Goal: Task Accomplishment & Management: Complete application form

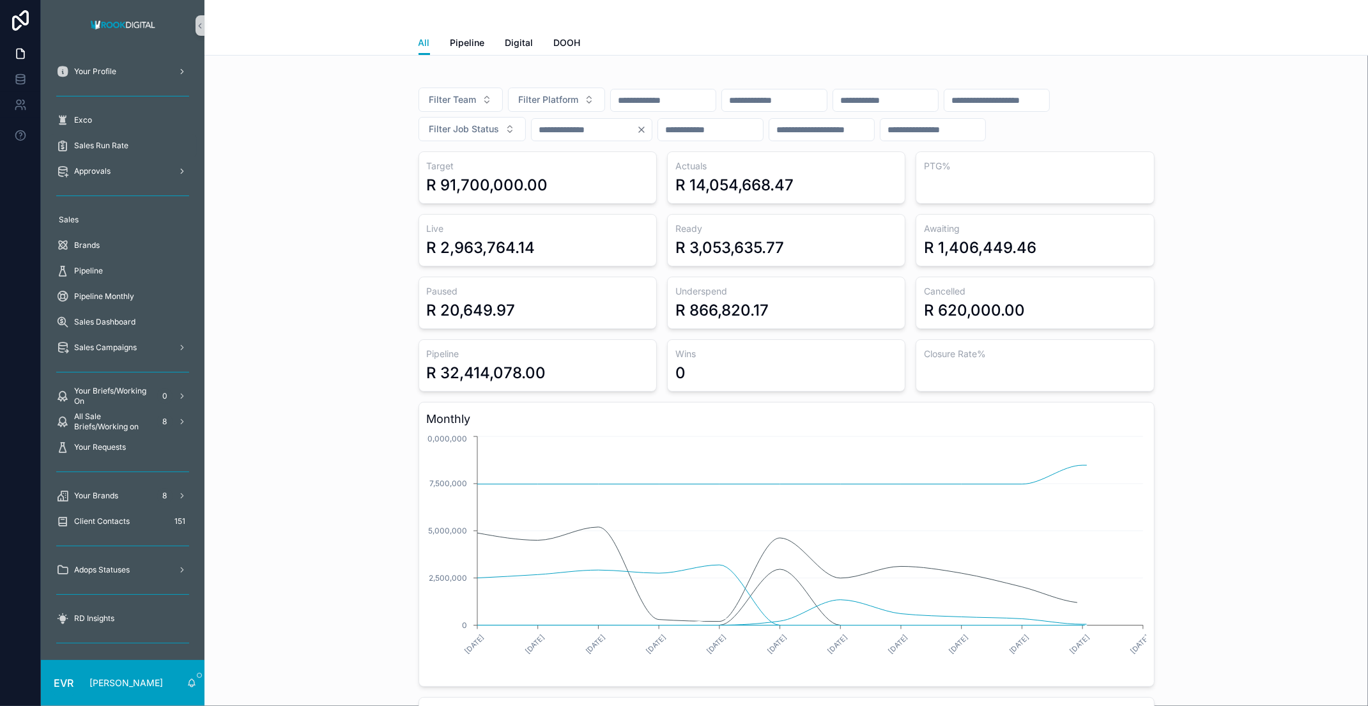
scroll to position [16, 0]
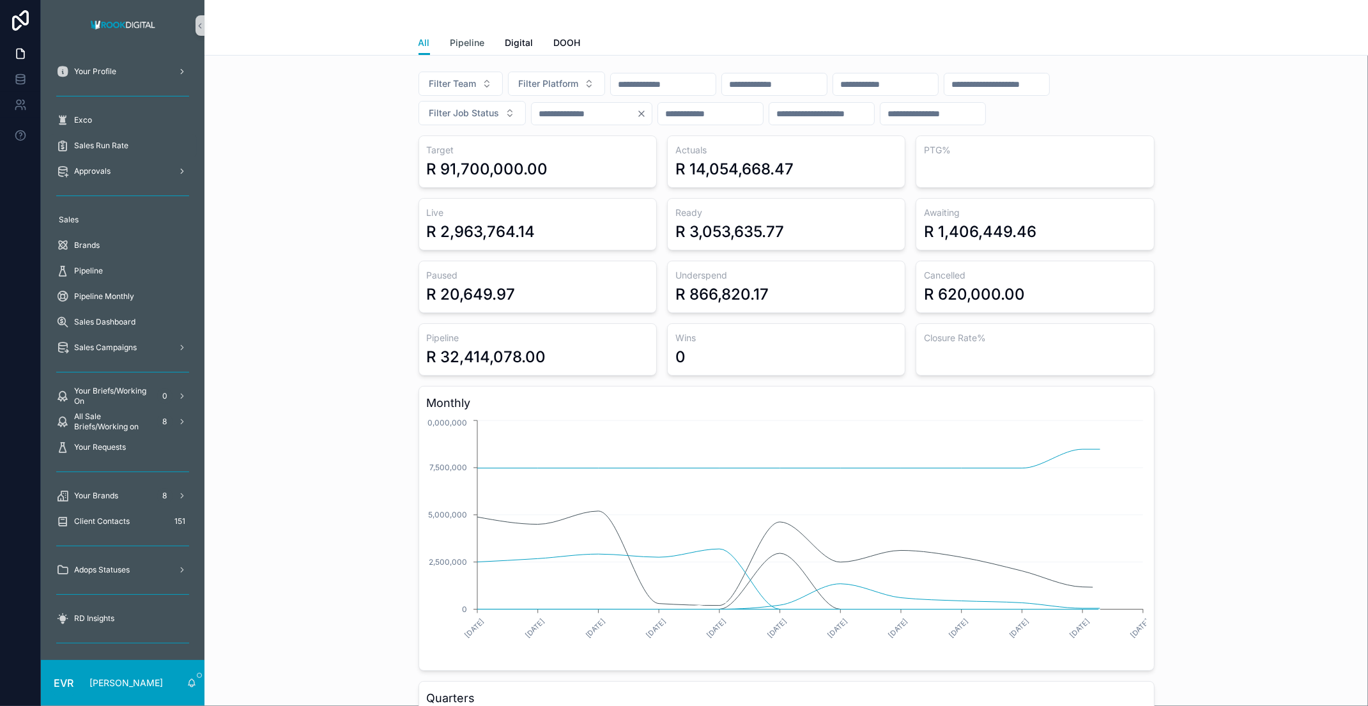
click at [461, 43] on span "Pipeline" at bounding box center [467, 42] width 34 height 13
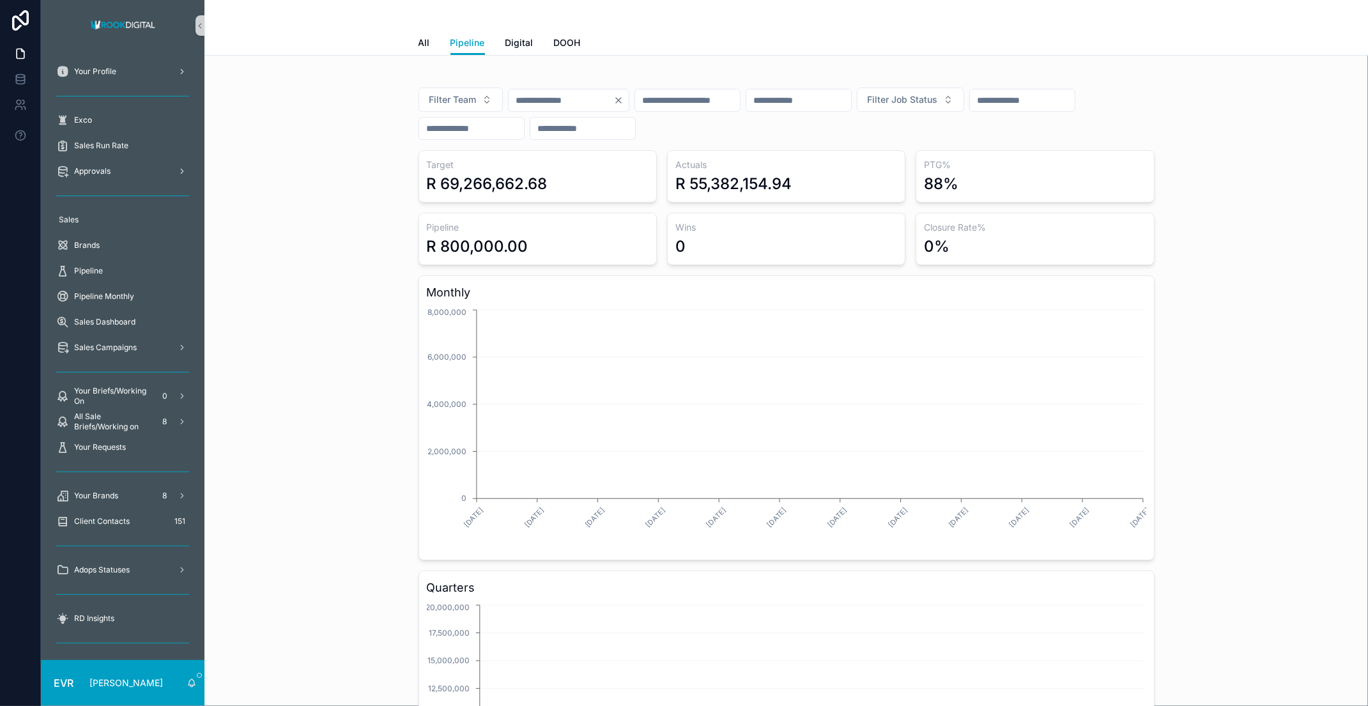
click at [561, 100] on input "****" at bounding box center [561, 100] width 105 height 18
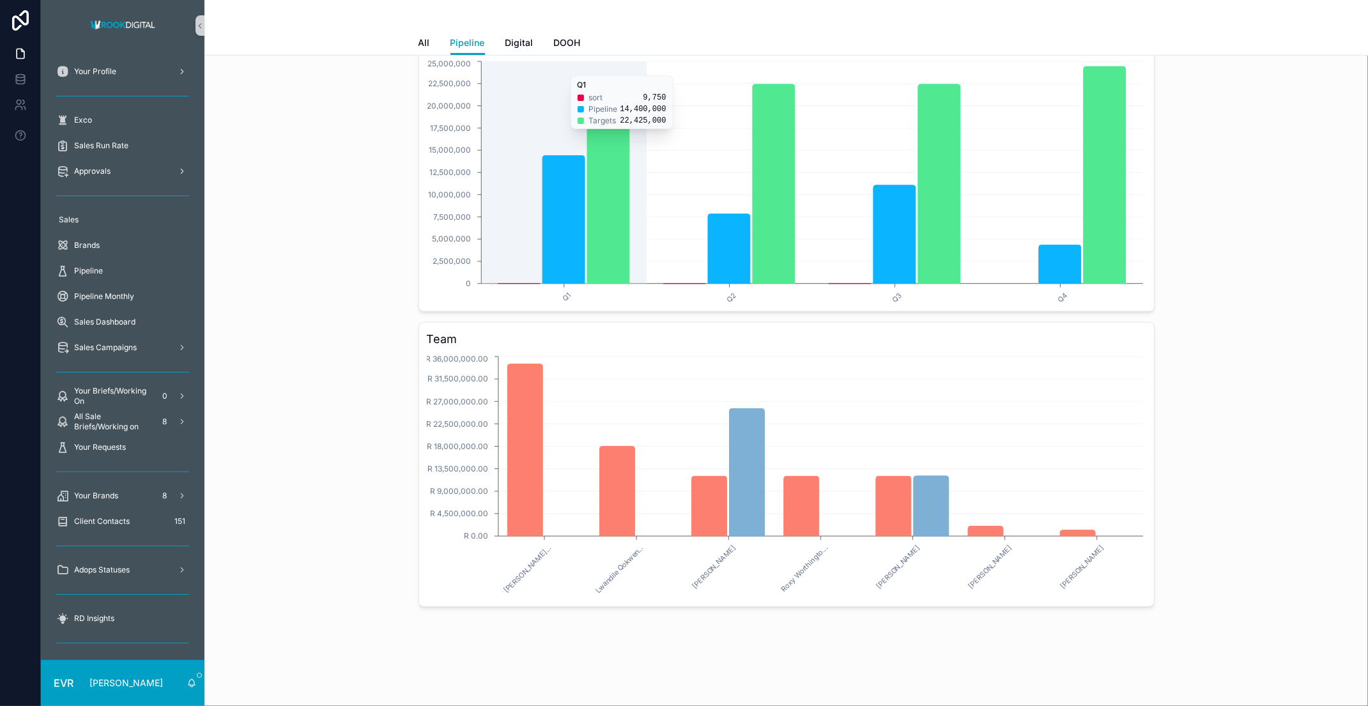
scroll to position [548, 0]
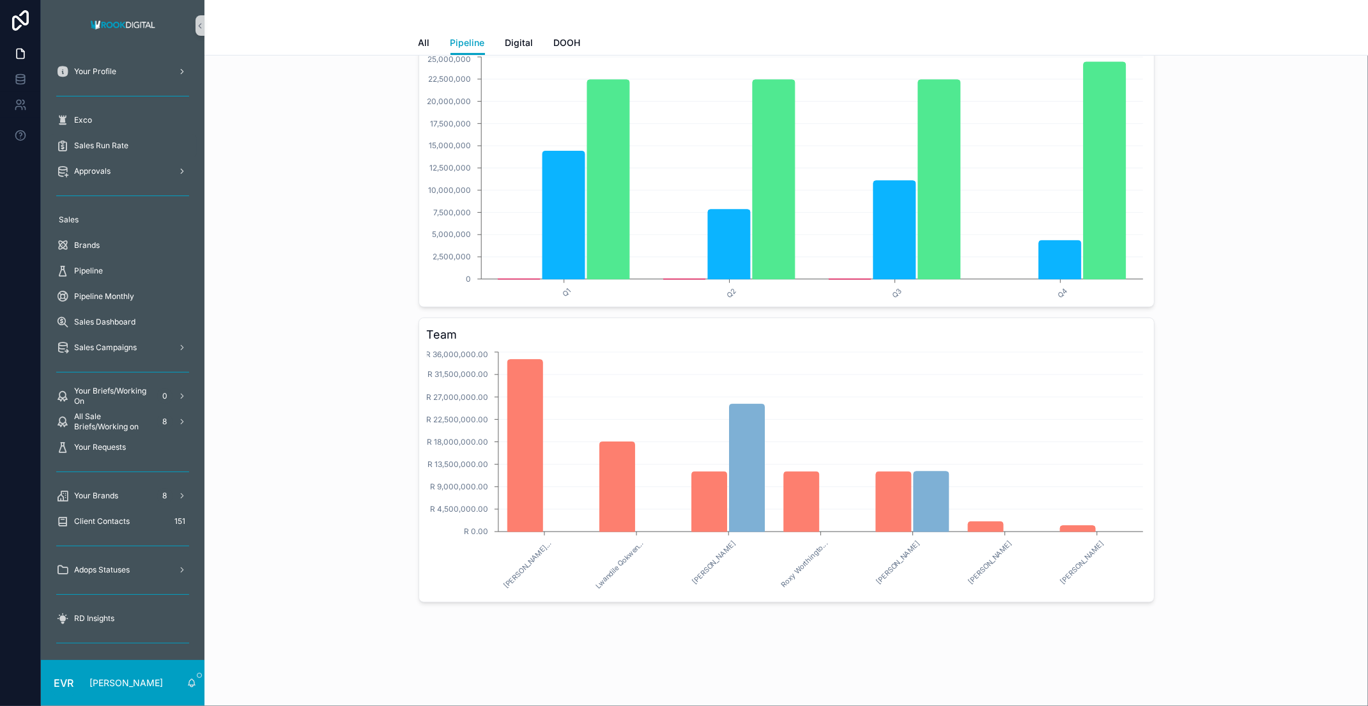
type input "****"
click at [95, 266] on span "Pipeline" at bounding box center [88, 271] width 29 height 10
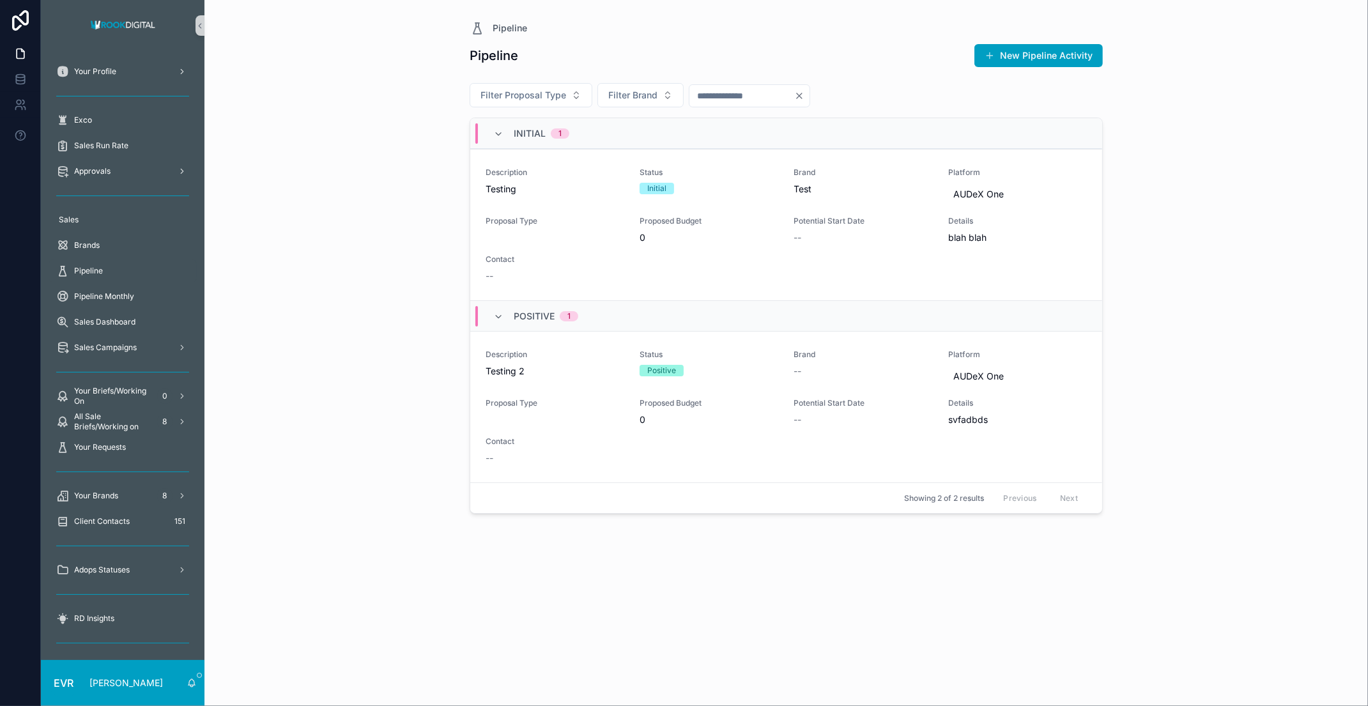
click at [91, 268] on span "Pipeline" at bounding box center [88, 271] width 29 height 10
click at [1071, 57] on button "New Pipeline Activity" at bounding box center [1038, 55] width 128 height 23
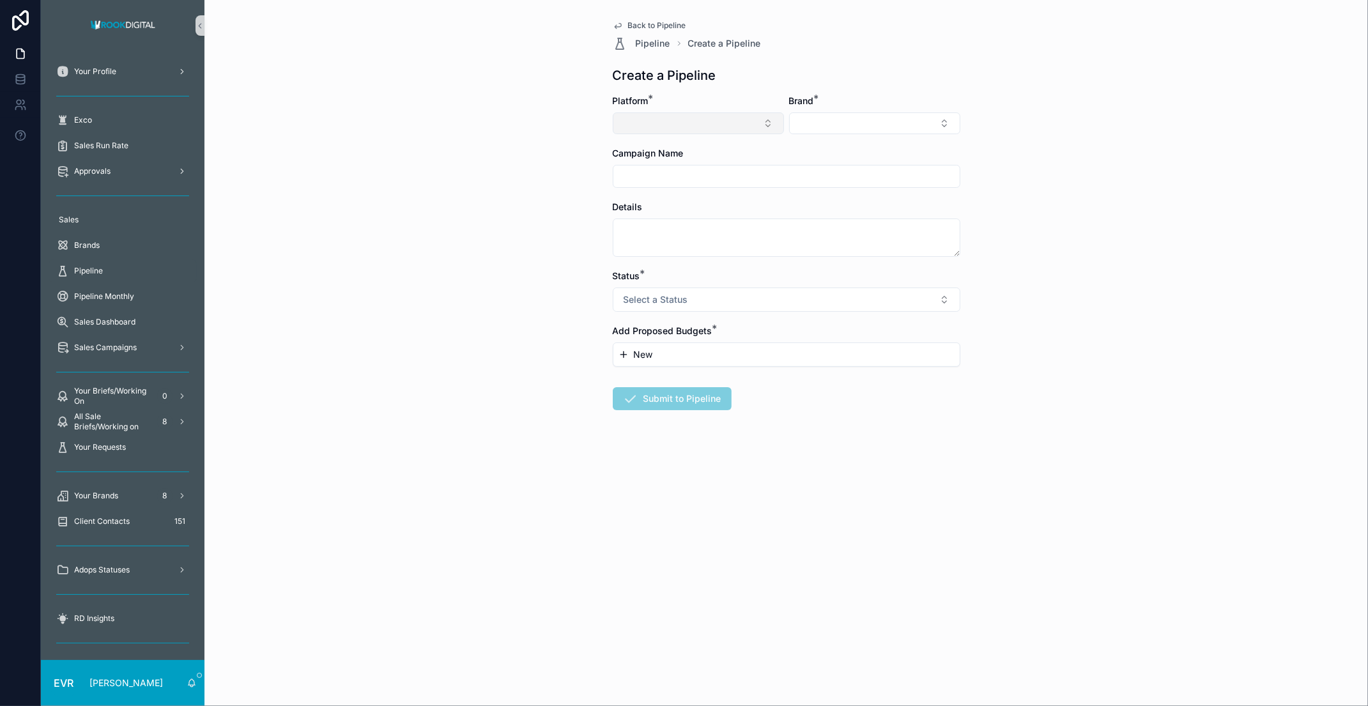
click at [749, 123] on button "Select Button" at bounding box center [698, 123] width 171 height 22
click at [925, 80] on div "Create a Pipeline" at bounding box center [787, 75] width 348 height 18
click at [871, 123] on button "Select Button" at bounding box center [874, 123] width 171 height 22
click at [440, 162] on div "Back to Pipeline Pipeline Create a Pipeline Create a Pipeline Platform * Brand …" at bounding box center [785, 353] width 1163 height 706
click at [775, 311] on form "Platform * Brand * Campaign Name Details Status * Select a Status Add Proposed …" at bounding box center [787, 293] width 348 height 397
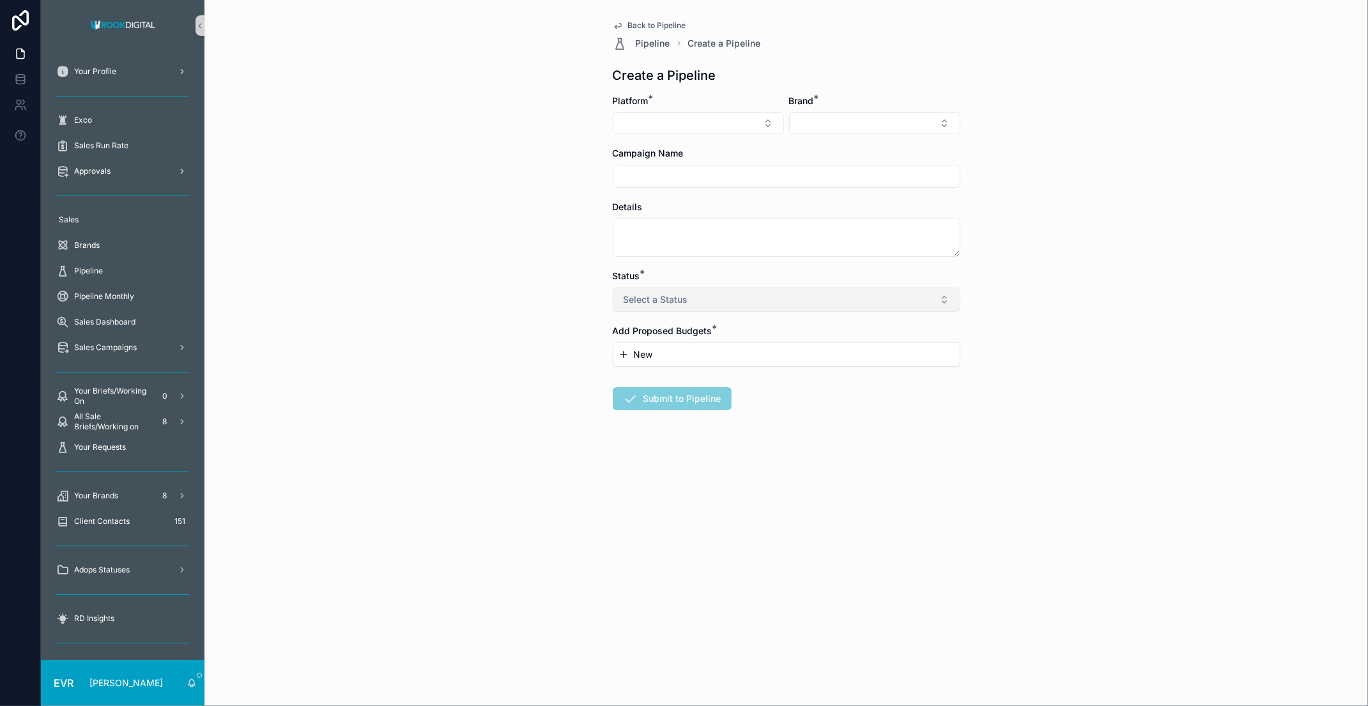
click at [795, 296] on button "Select a Status" at bounding box center [787, 299] width 348 height 24
click at [519, 302] on div "Back to Pipeline Pipeline Create a Pipeline Create a Pipeline Platform * Brand …" at bounding box center [785, 353] width 1163 height 706
